Goal: Transaction & Acquisition: Obtain resource

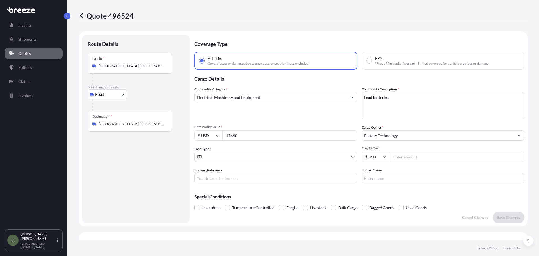
select select "Road"
select select "1"
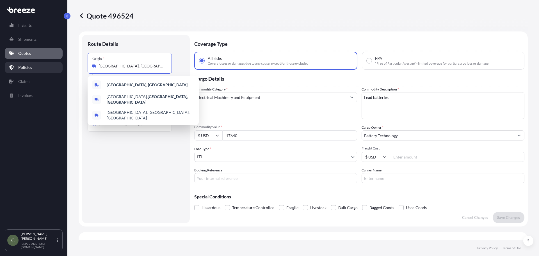
drag, startPoint x: 141, startPoint y: 67, endPoint x: 49, endPoint y: 65, distance: 91.5
click at [49, 65] on div "Insights Shipments Quotes Policies Claims Invoices C [PERSON_NAME] [EMAIL_ADDRE…" at bounding box center [269, 128] width 539 height 256
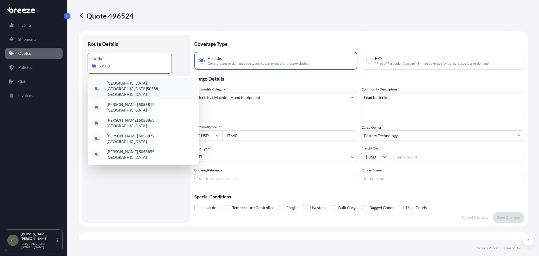
click at [151, 85] on div "[GEOGRAPHIC_DATA] , [GEOGRAPHIC_DATA]" at bounding box center [143, 88] width 107 height 21
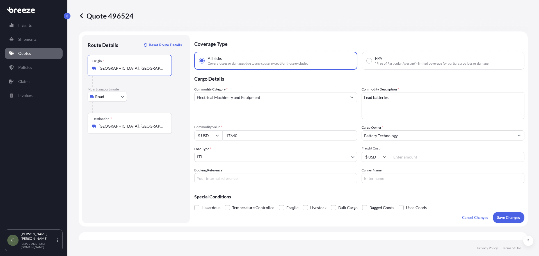
type input "[GEOGRAPHIC_DATA], [GEOGRAPHIC_DATA]"
click at [157, 127] on input "[GEOGRAPHIC_DATA], [GEOGRAPHIC_DATA]" at bounding box center [131, 126] width 66 height 6
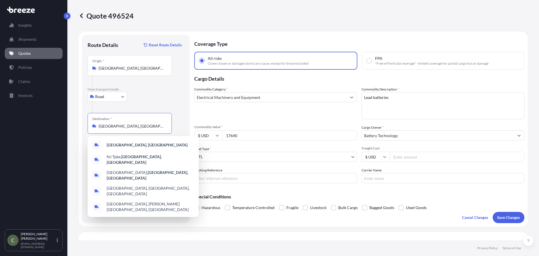
drag, startPoint x: 157, startPoint y: 127, endPoint x: 91, endPoint y: 122, distance: 66.1
click at [91, 123] on div "Destination * [GEOGRAPHIC_DATA], [GEOGRAPHIC_DATA]" at bounding box center [130, 123] width 84 height 21
click at [98, 123] on input "[GEOGRAPHIC_DATA], [GEOGRAPHIC_DATA]" at bounding box center [131, 126] width 66 height 6
drag, startPoint x: 151, startPoint y: 128, endPoint x: 77, endPoint y: 119, distance: 74.0
click at [61, 127] on div "Insights Shipments Quotes Policies Claims Invoices C [PERSON_NAME] [EMAIL_ADDRE…" at bounding box center [269, 128] width 539 height 256
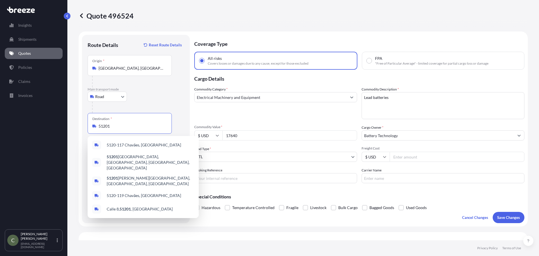
type input "[GEOGRAPHIC_DATA], [GEOGRAPHIC_DATA]"
click at [140, 105] on div at bounding box center [138, 107] width 92 height 11
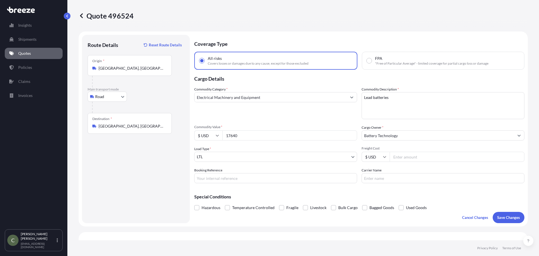
click at [36, 51] on link "Quotes" at bounding box center [34, 53] width 58 height 11
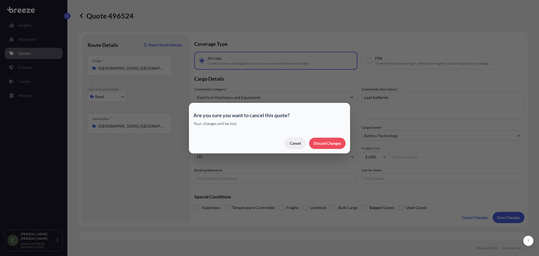
click at [293, 141] on p "Cancel" at bounding box center [295, 143] width 11 height 6
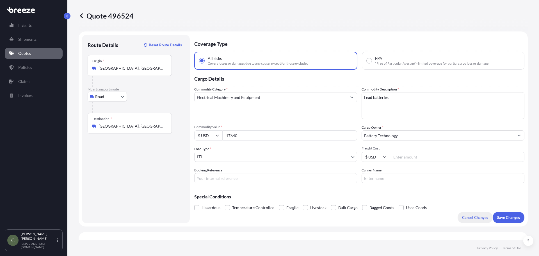
click at [469, 220] on button "Cancel Changes" at bounding box center [474, 217] width 35 height 11
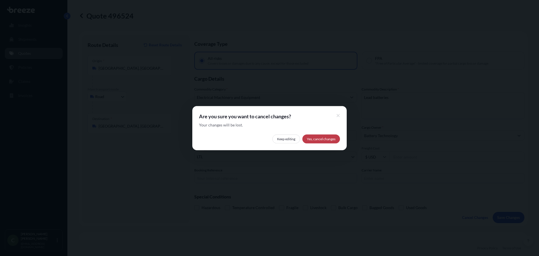
select select "Road"
select select "1"
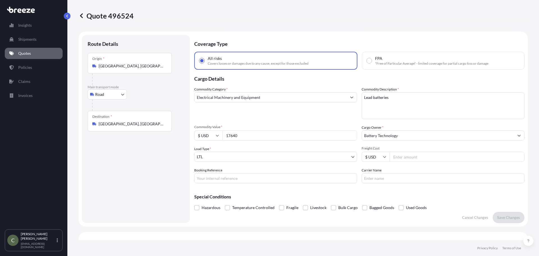
click at [27, 52] on p "Quotes" at bounding box center [24, 53] width 13 height 6
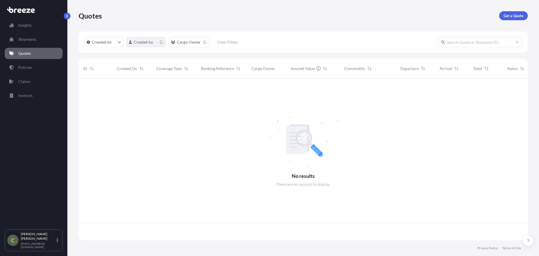
scroll to position [160, 445]
click at [512, 15] on p "Get a Quote" at bounding box center [513, 16] width 20 height 6
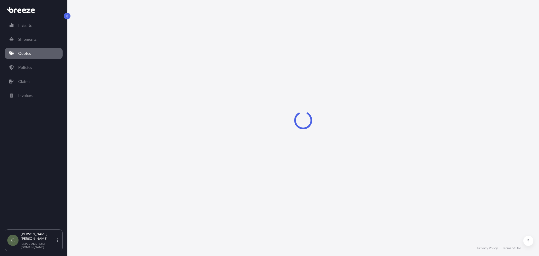
select select "Sea"
select select "1"
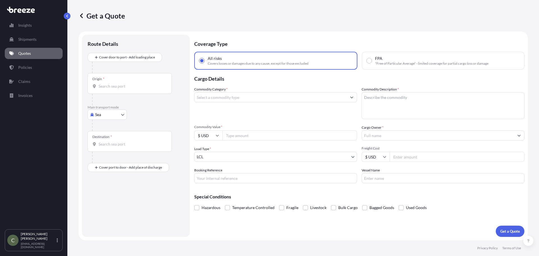
click at [120, 113] on body "Insights Shipments Quotes Policies Claims Invoices C [PERSON_NAME] [EMAIL_ADDRE…" at bounding box center [269, 128] width 539 height 256
click at [101, 150] on span "Road" at bounding box center [102, 149] width 9 height 6
select select "Road"
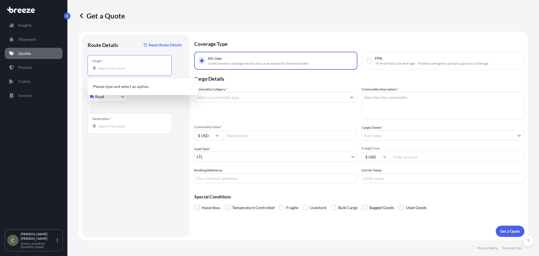
click at [111, 70] on input "Origin *" at bounding box center [131, 68] width 66 height 6
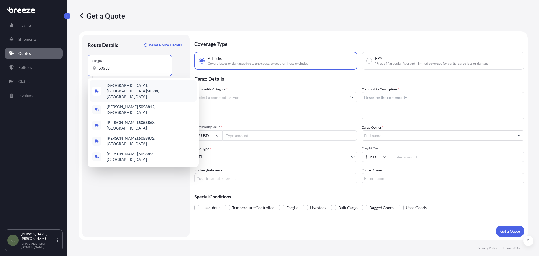
click at [118, 88] on span "[GEOGRAPHIC_DATA] , [GEOGRAPHIC_DATA]" at bounding box center [151, 90] width 88 height 17
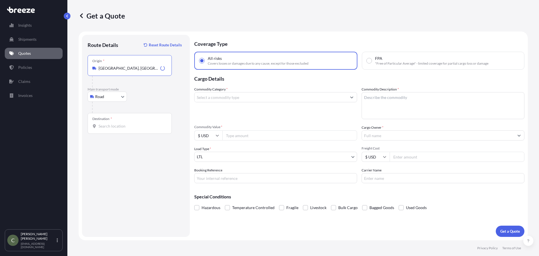
type input "[GEOGRAPHIC_DATA], [GEOGRAPHIC_DATA]"
click at [113, 124] on input "Destination *" at bounding box center [131, 126] width 66 height 6
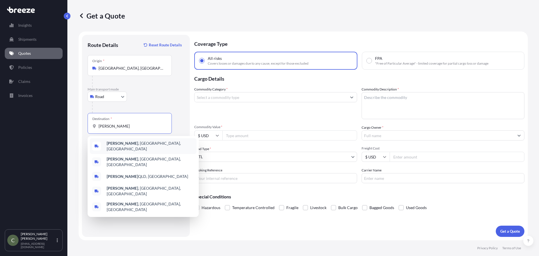
click at [125, 145] on span "[PERSON_NAME] , [GEOGRAPHIC_DATA], [GEOGRAPHIC_DATA]" at bounding box center [151, 145] width 88 height 11
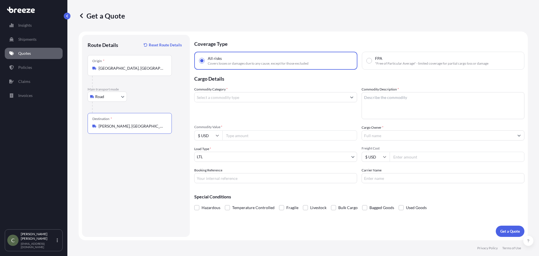
type input "[PERSON_NAME], [GEOGRAPHIC_DATA], [GEOGRAPHIC_DATA]"
click at [240, 97] on input "Commodity Category *" at bounding box center [270, 97] width 152 height 10
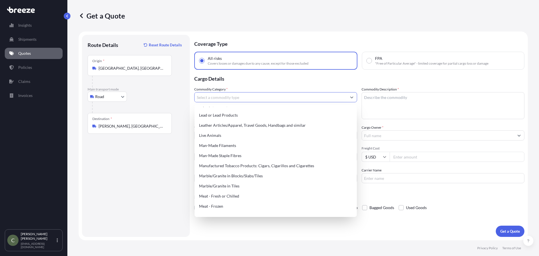
scroll to position [757, 0]
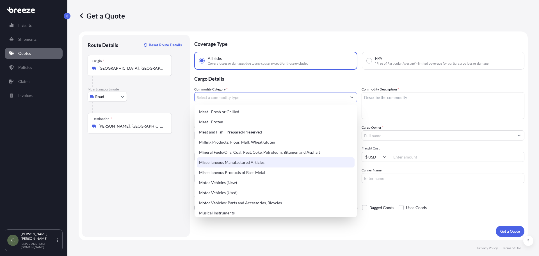
click at [242, 160] on div "Miscellaneous Manufactured Articles" at bounding box center [276, 162] width 158 height 10
type input "Miscellaneous Manufactured Articles"
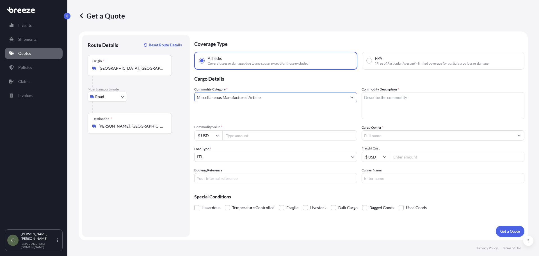
click at [393, 107] on textarea "Commodity Description *" at bounding box center [442, 105] width 163 height 27
type textarea "Animal Feed ingredients"
click at [287, 135] on input "Commodity Value *" at bounding box center [289, 135] width 135 height 10
type input "8800"
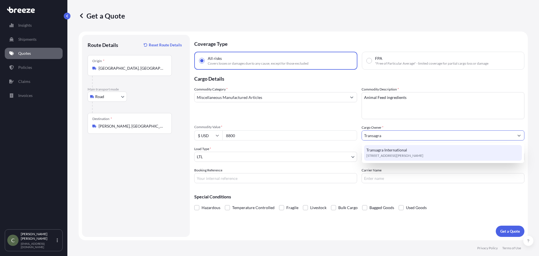
click at [389, 156] on span "[STREET_ADDRESS][PERSON_NAME]" at bounding box center [394, 156] width 57 height 6
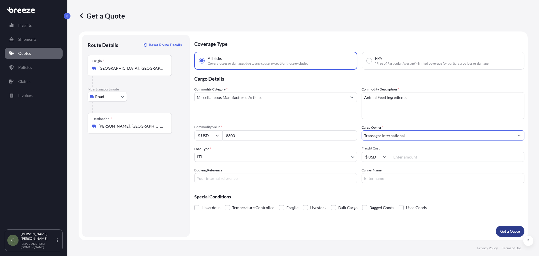
type input "Transagra International"
click at [511, 232] on p "Get a Quote" at bounding box center [510, 231] width 20 height 6
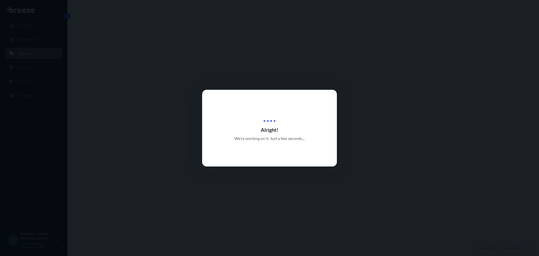
select select "Road"
select select "1"
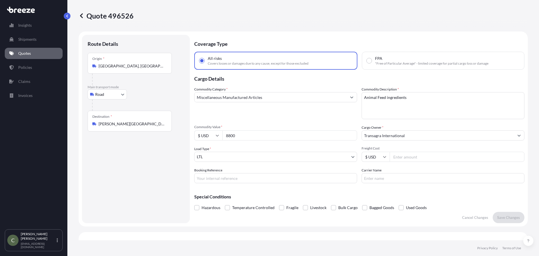
click at [25, 53] on p "Quotes" at bounding box center [24, 53] width 13 height 6
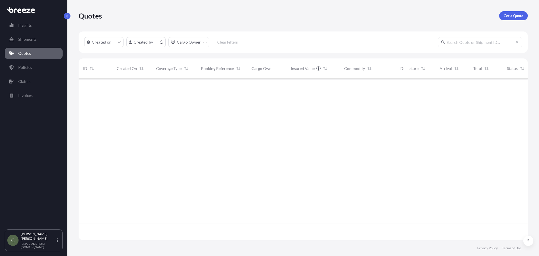
scroll to position [160, 445]
click at [504, 13] on p "Get a Quote" at bounding box center [513, 16] width 20 height 6
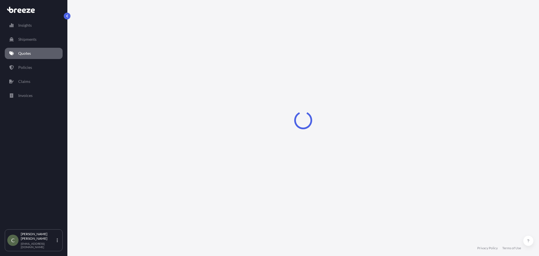
select select "Sea"
select select "1"
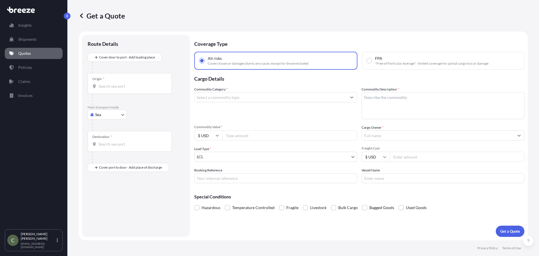
drag, startPoint x: 120, startPoint y: 80, endPoint x: 118, endPoint y: 83, distance: 3.3
click at [118, 82] on div "Origin *" at bounding box center [130, 83] width 84 height 21
click at [120, 112] on body "Insights Shipments Quotes Policies Claims Invoices C [PERSON_NAME] [EMAIL_ADDRE…" at bounding box center [269, 128] width 539 height 256
click at [103, 153] on div "Road" at bounding box center [107, 149] width 35 height 10
select select "Road"
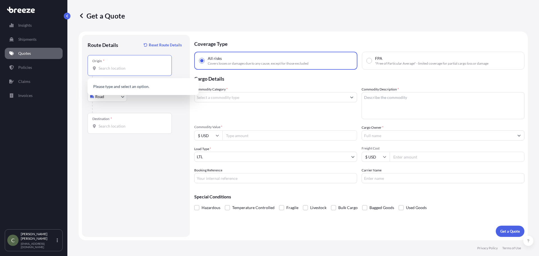
click at [115, 67] on input "Origin *" at bounding box center [131, 68] width 66 height 6
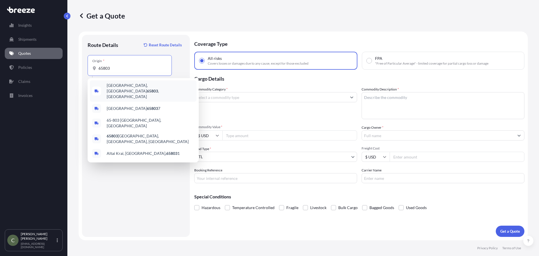
click at [116, 87] on span "[GEOGRAPHIC_DATA] , [GEOGRAPHIC_DATA]" at bounding box center [151, 90] width 88 height 17
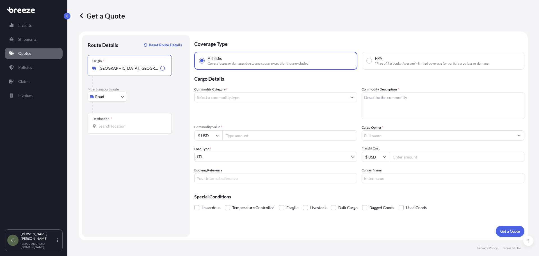
type input "[GEOGRAPHIC_DATA], [GEOGRAPHIC_DATA]"
click at [112, 125] on input "Destination *" at bounding box center [131, 126] width 66 height 6
type input "[PERSON_NAME], NE 68127, [GEOGRAPHIC_DATA]"
click at [259, 98] on input "Commodity Category *" at bounding box center [270, 97] width 152 height 10
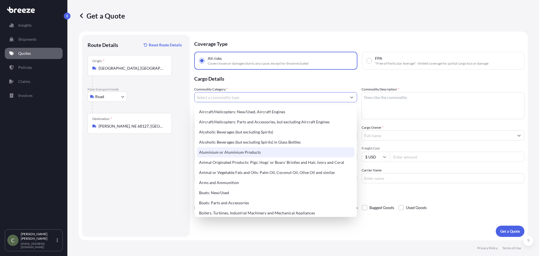
click at [241, 152] on div "Aluminium or Aluminium Products" at bounding box center [276, 152] width 158 height 10
type input "Aluminium or Aluminium Products"
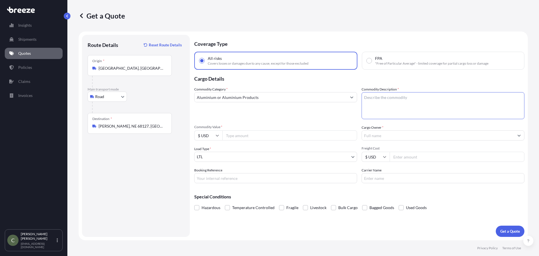
click at [389, 95] on textarea "Commodity Description *" at bounding box center [442, 105] width 163 height 27
type textarea "Aluminum Articles"
click at [251, 135] on input "Commodity Value *" at bounding box center [289, 135] width 135 height 10
type input "1200"
click at [379, 137] on input "Cargo Owner *" at bounding box center [438, 135] width 152 height 10
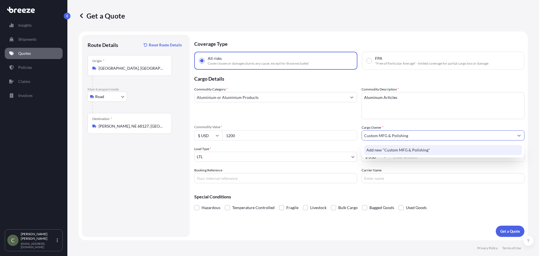
click at [376, 150] on span "Add new "Custom MFG & Polishing"" at bounding box center [398, 150] width 64 height 6
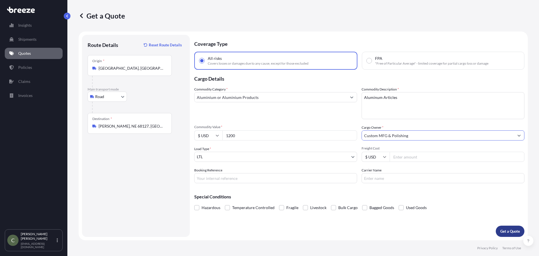
type input "Custom MFG & Polishing"
click at [509, 229] on p "Get a Quote" at bounding box center [510, 231] width 20 height 6
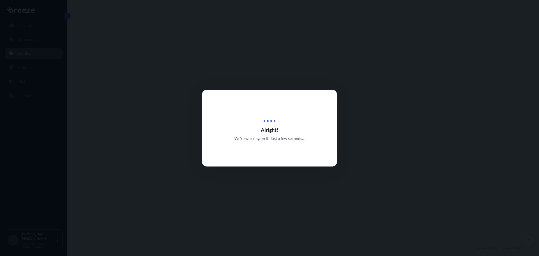
select select "Road"
select select "1"
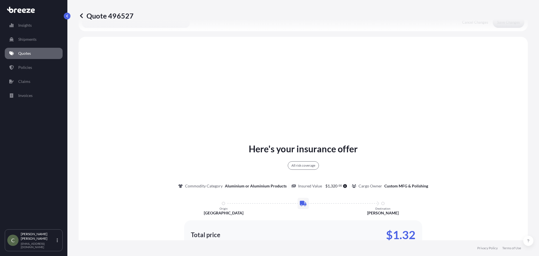
scroll to position [204, 0]
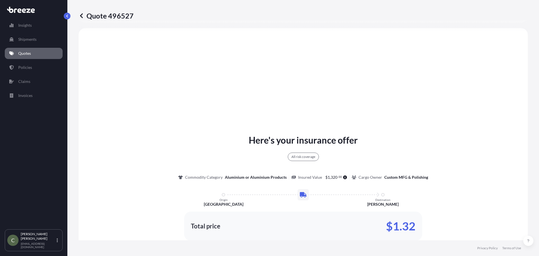
click at [30, 52] on p "Quotes" at bounding box center [24, 53] width 13 height 6
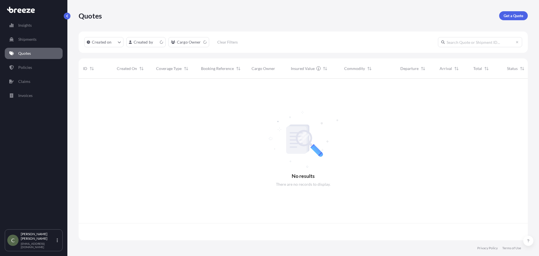
scroll to position [160, 445]
